Goal: Task Accomplishment & Management: Complete application form

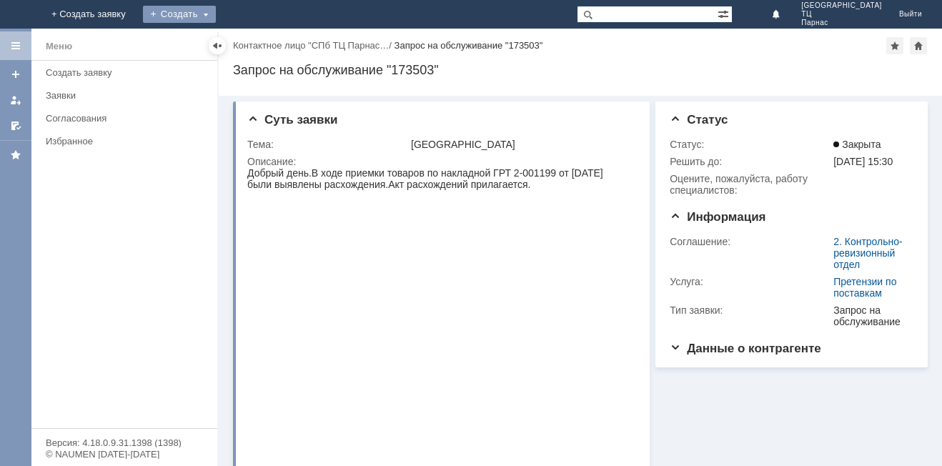
click at [216, 11] on div "Создать" at bounding box center [179, 14] width 73 height 17
click at [134, 9] on link "+ Создать заявку" at bounding box center [89, 14] width 92 height 29
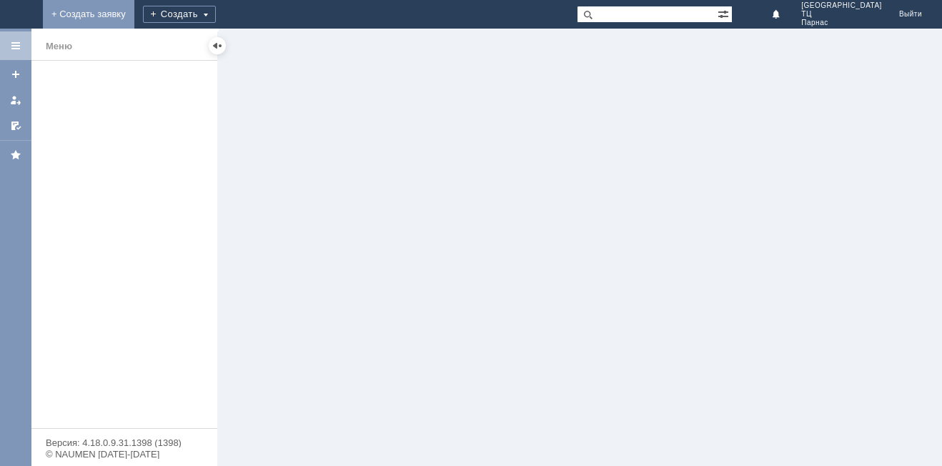
click at [134, 9] on link "+ Создать заявку" at bounding box center [89, 14] width 92 height 29
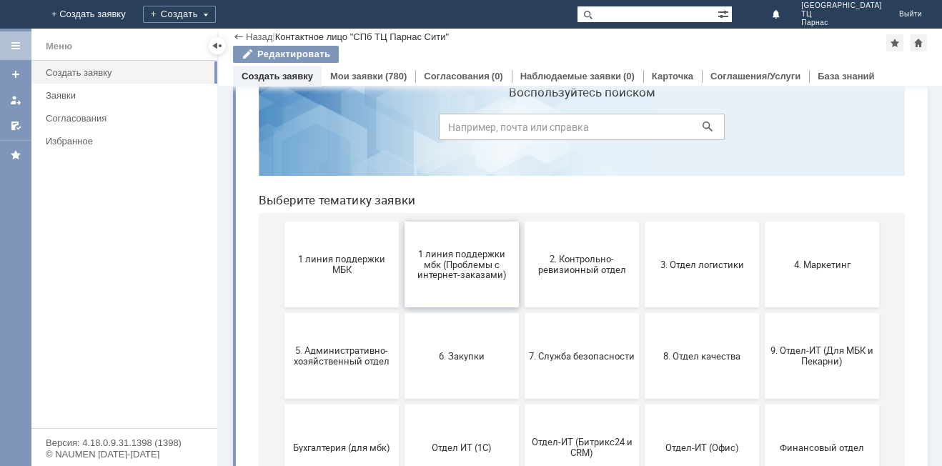
scroll to position [71, 0]
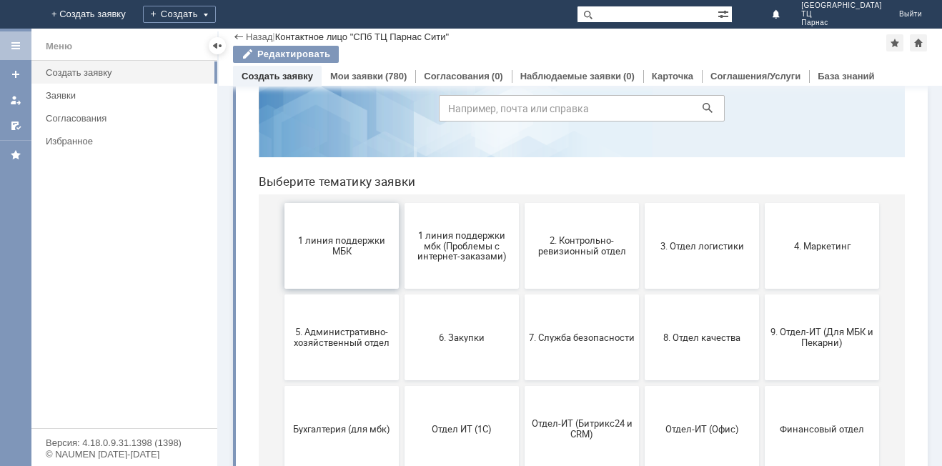
click at [380, 258] on button "1 линия поддержки МБК" at bounding box center [342, 246] width 114 height 86
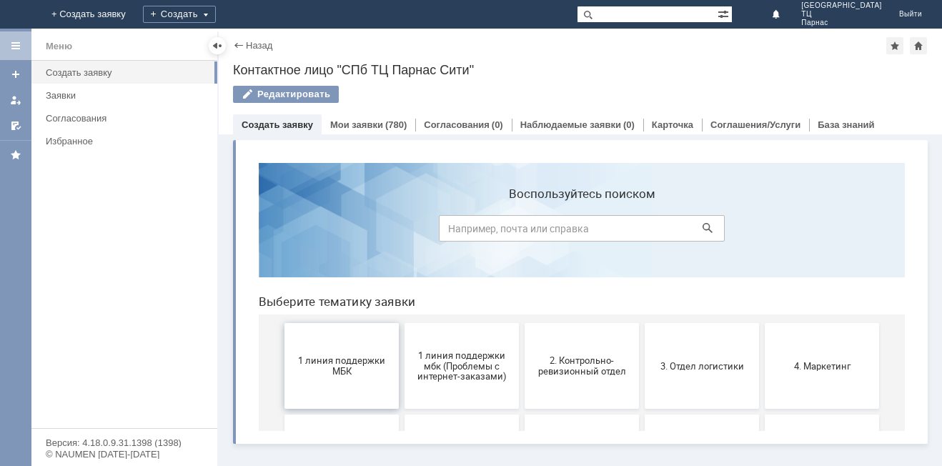
scroll to position [0, 0]
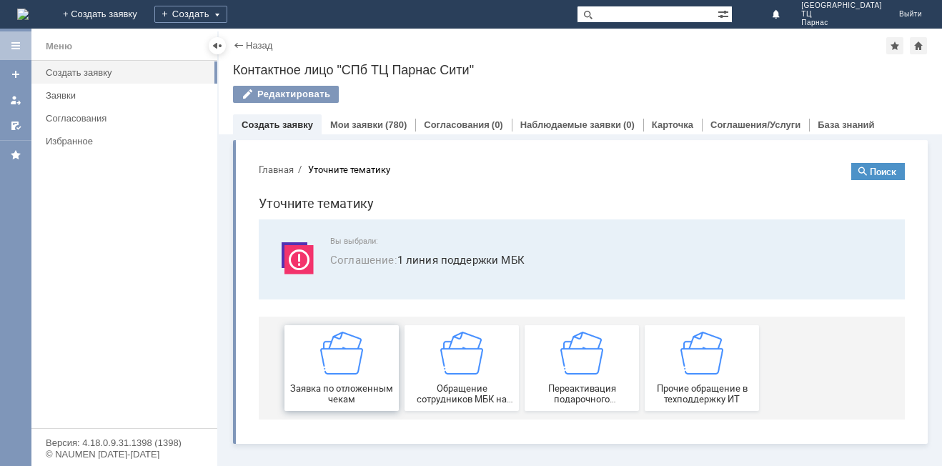
click at [317, 352] on div "Заявка по отложенным чекам" at bounding box center [342, 368] width 106 height 73
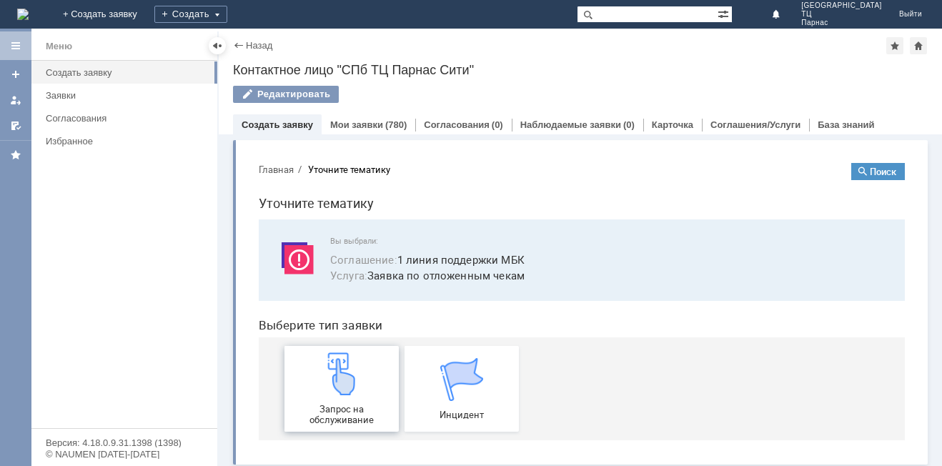
click at [317, 351] on link "Запрос на обслуживание" at bounding box center [342, 389] width 114 height 86
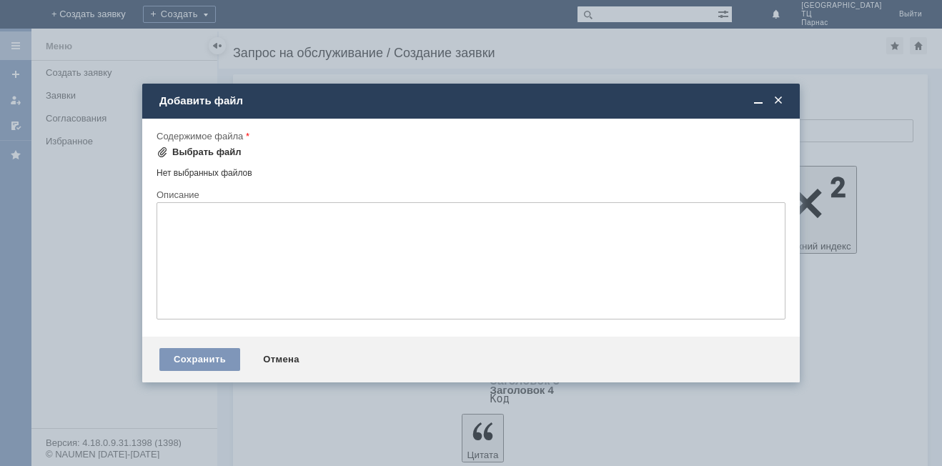
click at [197, 155] on div "Выбрать файл" at bounding box center [206, 152] width 69 height 11
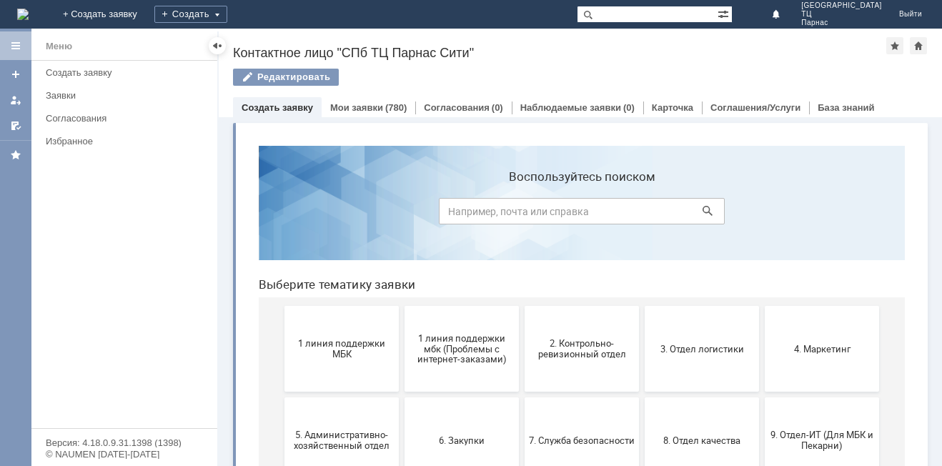
click at [13, 42] on div at bounding box center [15, 45] width 11 height 11
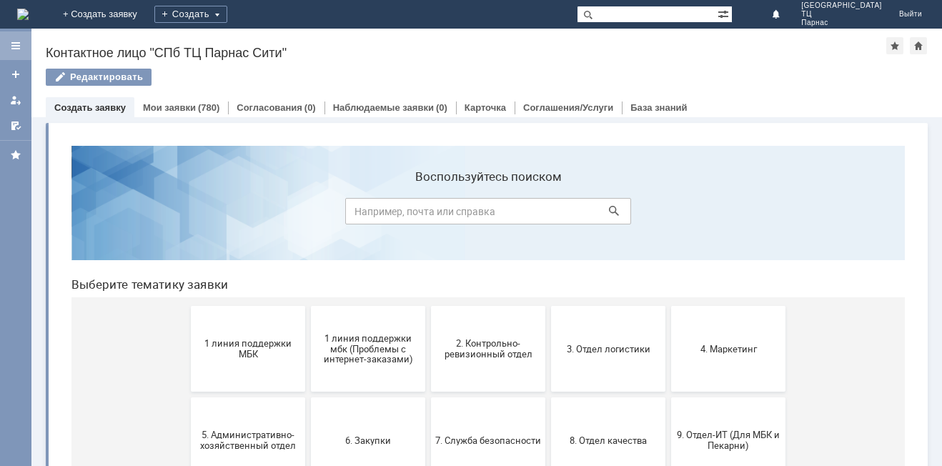
click at [12, 44] on div at bounding box center [15, 45] width 11 height 11
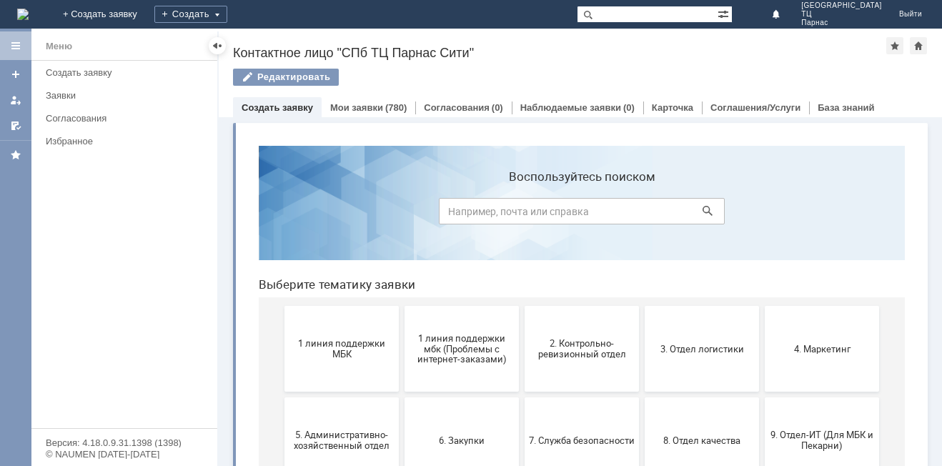
click at [41, 45] on div "Меню" at bounding box center [124, 45] width 186 height 29
click at [18, 71] on div at bounding box center [15, 74] width 11 height 11
click at [7, 49] on div at bounding box center [15, 45] width 31 height 29
